Goal: Task Accomplishment & Management: Manage account settings

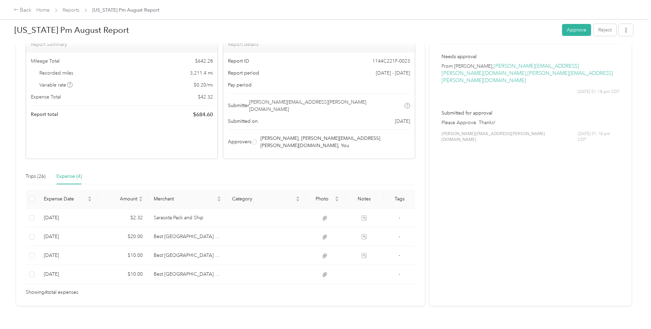
scroll to position [52, 0]
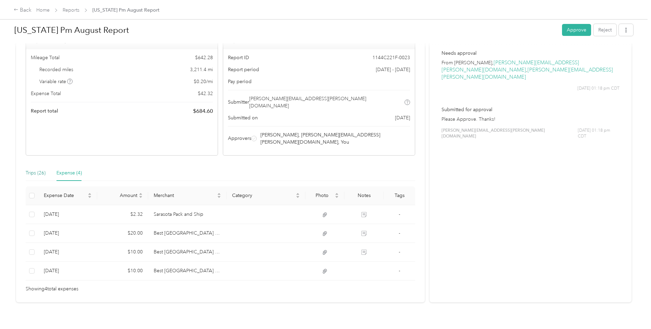
click at [37, 169] on div "Trips (26)" at bounding box center [36, 173] width 20 height 8
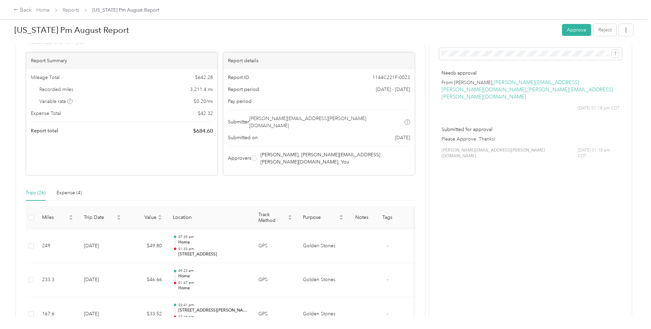
scroll to position [16, 0]
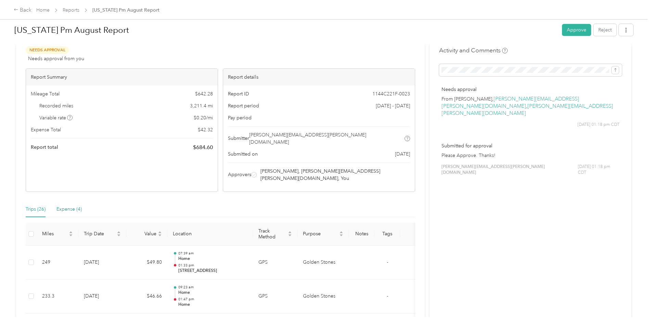
click at [71, 206] on div "Expense (4)" at bounding box center [68, 210] width 25 height 8
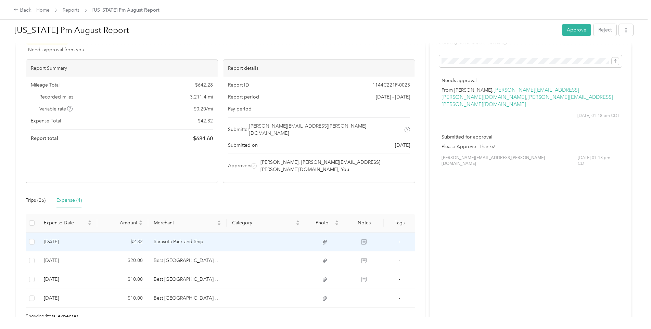
scroll to position [0, 0]
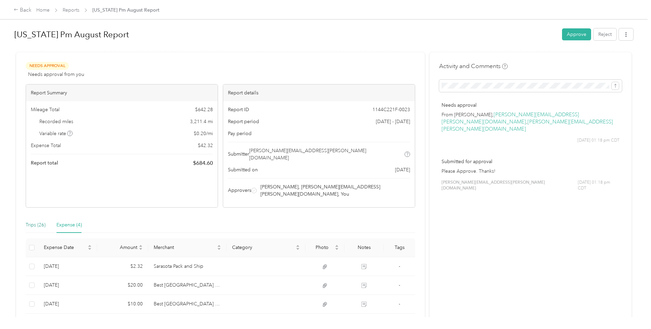
click at [37, 222] on div "Trips (26)" at bounding box center [36, 226] width 20 height 8
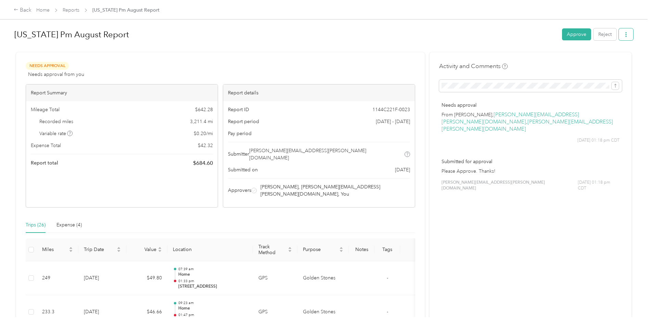
click at [626, 35] on icon "button" at bounding box center [626, 34] width 1 height 5
click at [595, 59] on span "Download" at bounding box center [605, 59] width 23 height 7
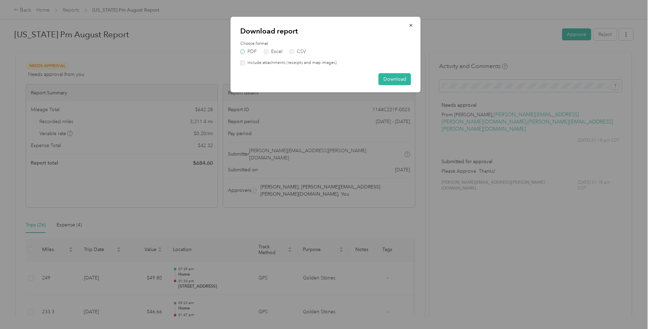
click at [244, 52] on label "PDF" at bounding box center [248, 51] width 16 height 5
click at [399, 76] on button "Download" at bounding box center [395, 79] width 33 height 12
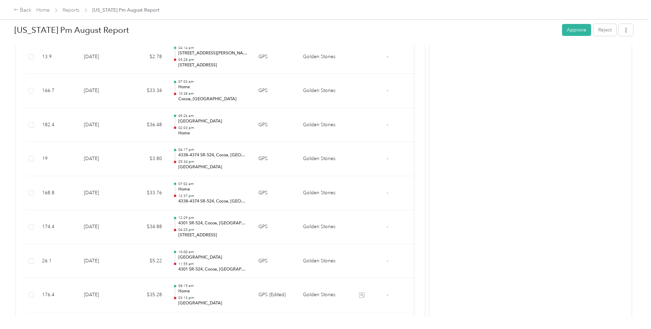
scroll to position [358, 0]
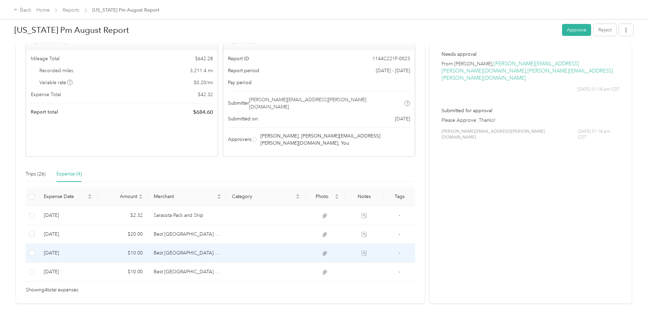
scroll to position [52, 0]
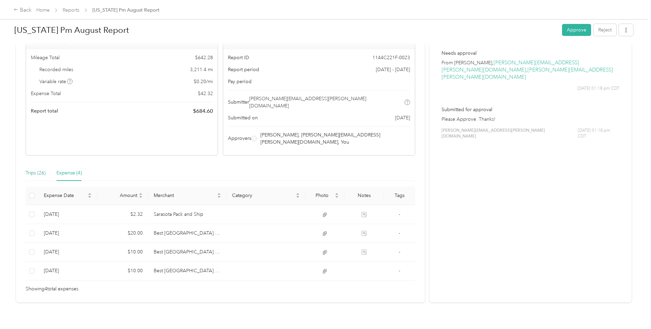
click at [29, 169] on div "Trips (26)" at bounding box center [36, 173] width 20 height 8
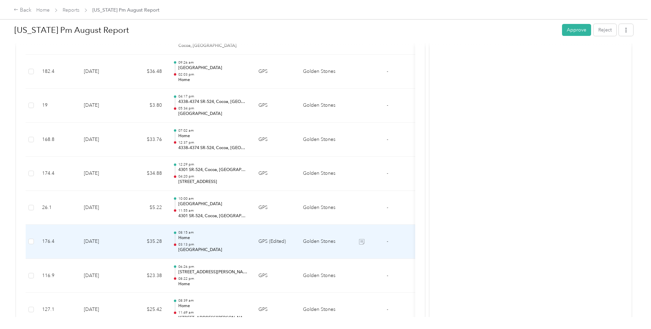
scroll to position [514, 0]
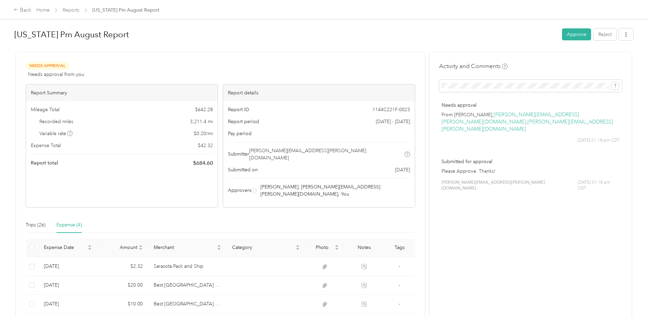
click at [50, 166] on span "Report total" at bounding box center [44, 163] width 27 height 7
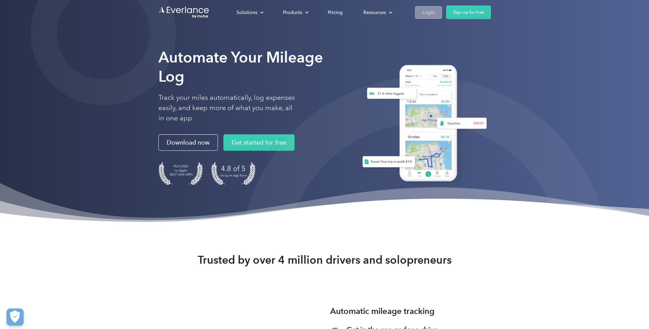
click at [429, 10] on div "Login" at bounding box center [428, 12] width 13 height 9
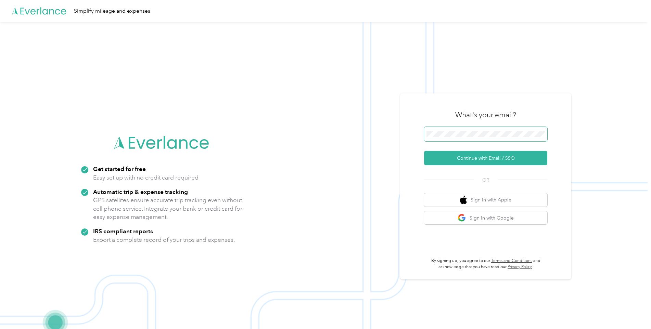
click at [473, 138] on span at bounding box center [485, 134] width 123 height 14
click at [475, 160] on button "Continue with Email / SSO" at bounding box center [485, 158] width 123 height 14
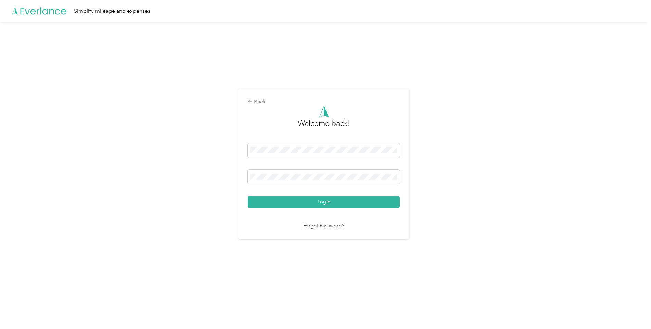
click at [314, 201] on button "Login" at bounding box center [324, 202] width 152 height 12
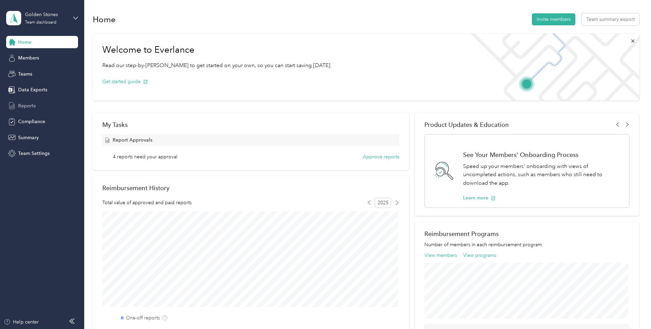
click at [30, 108] on span "Reports" at bounding box center [26, 105] width 17 height 7
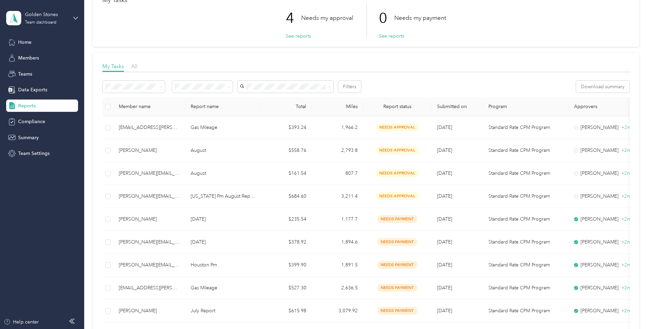
scroll to position [68, 0]
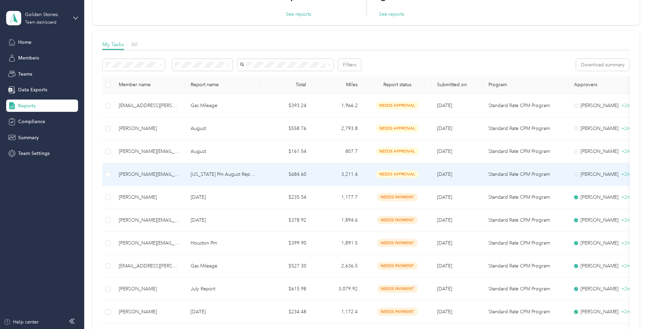
click at [400, 174] on span "needs approval" at bounding box center [397, 174] width 43 height 8
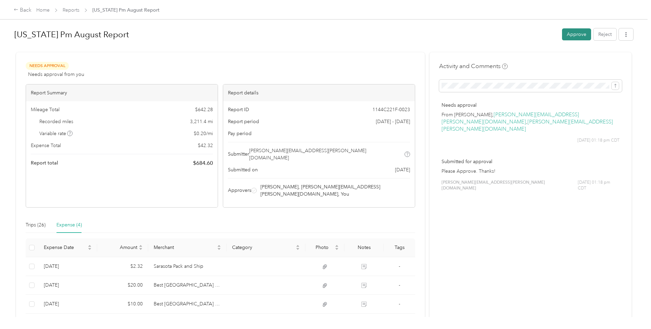
click at [575, 32] on button "Approve" at bounding box center [576, 34] width 29 height 12
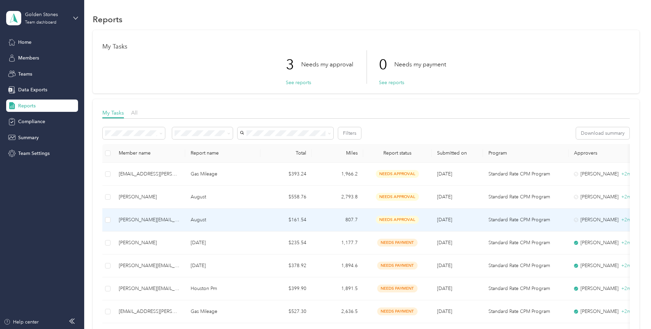
click at [389, 220] on span "needs approval" at bounding box center [397, 220] width 43 height 8
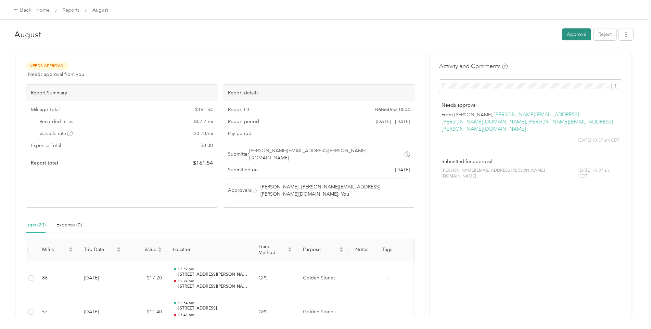
click at [573, 34] on button "Approve" at bounding box center [576, 34] width 29 height 12
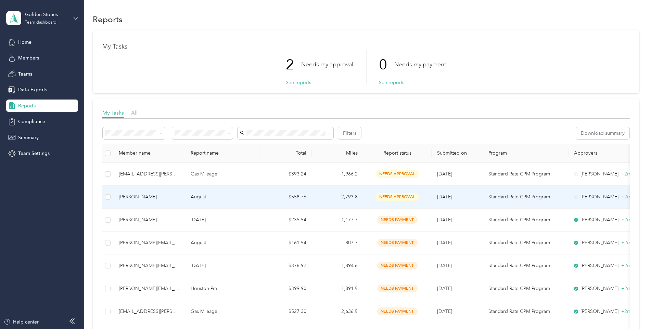
click at [370, 196] on div "needs approval" at bounding box center [398, 197] width 58 height 8
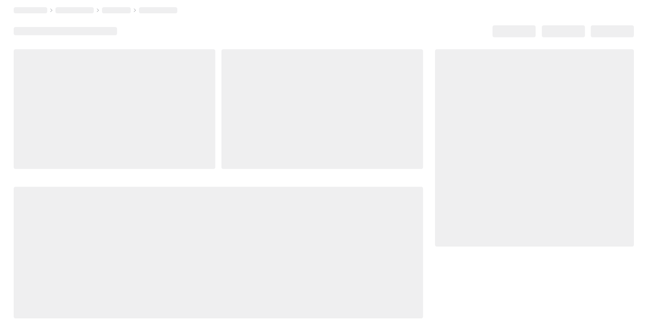
click at [370, 196] on div at bounding box center [218, 253] width 409 height 132
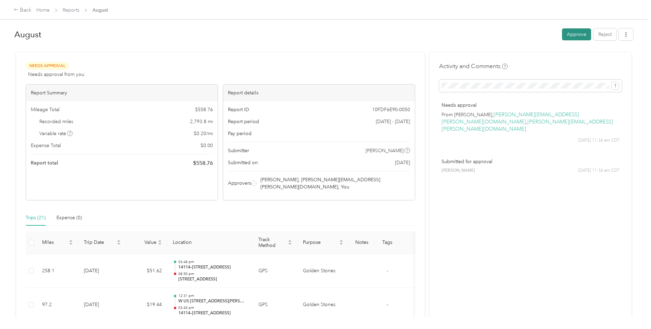
click at [571, 35] on button "Approve" at bounding box center [576, 34] width 29 height 12
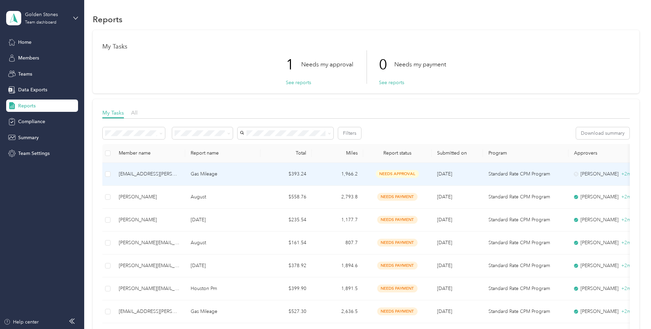
click at [326, 175] on td "1,966.2" at bounding box center [337, 174] width 51 height 23
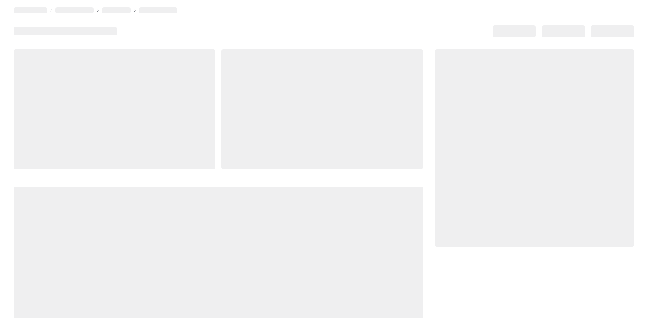
click at [326, 175] on div at bounding box center [218, 183] width 409 height 269
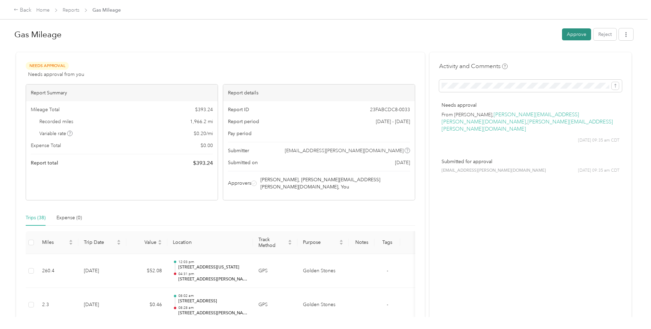
click at [577, 34] on button "Approve" at bounding box center [576, 34] width 29 height 12
